Goal: Information Seeking & Learning: Learn about a topic

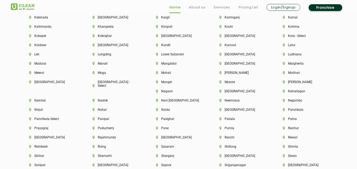
scroll to position [1508, 0]
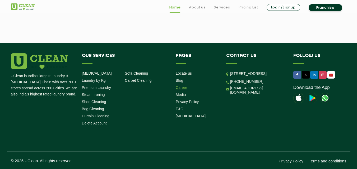
click at [178, 87] on link "Career" at bounding box center [180, 87] width 11 height 4
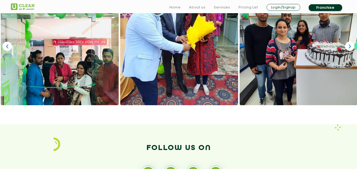
scroll to position [538, 0]
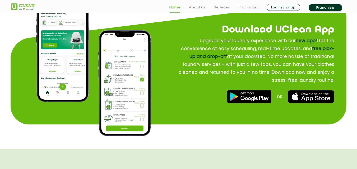
scroll to position [909, 0]
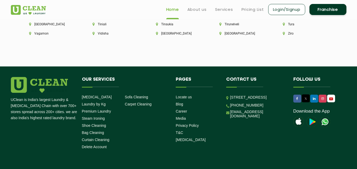
scroll to position [1483, 0]
